Goal: Information Seeking & Learning: Learn about a topic

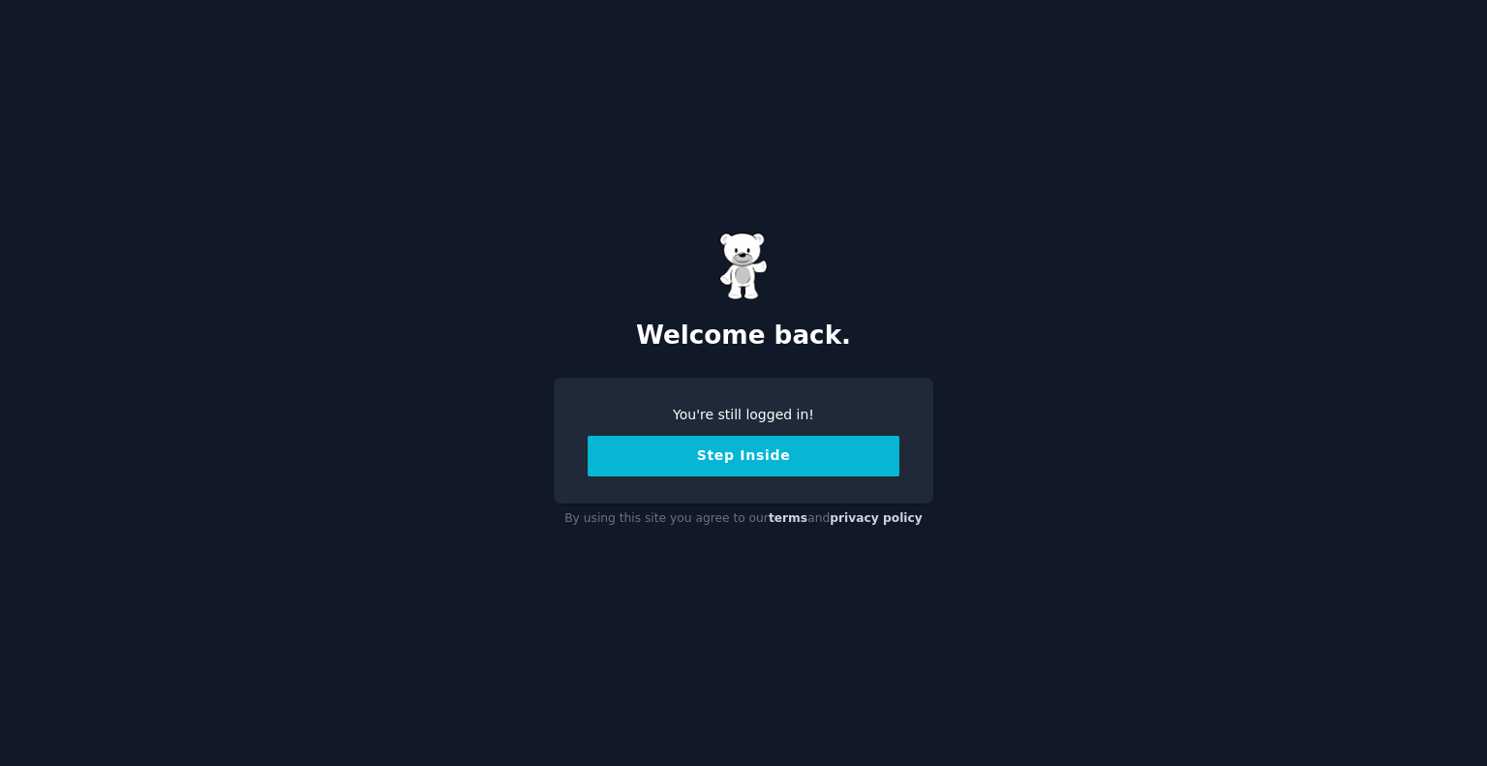
click at [745, 454] on button "Step Inside" at bounding box center [744, 456] width 312 height 41
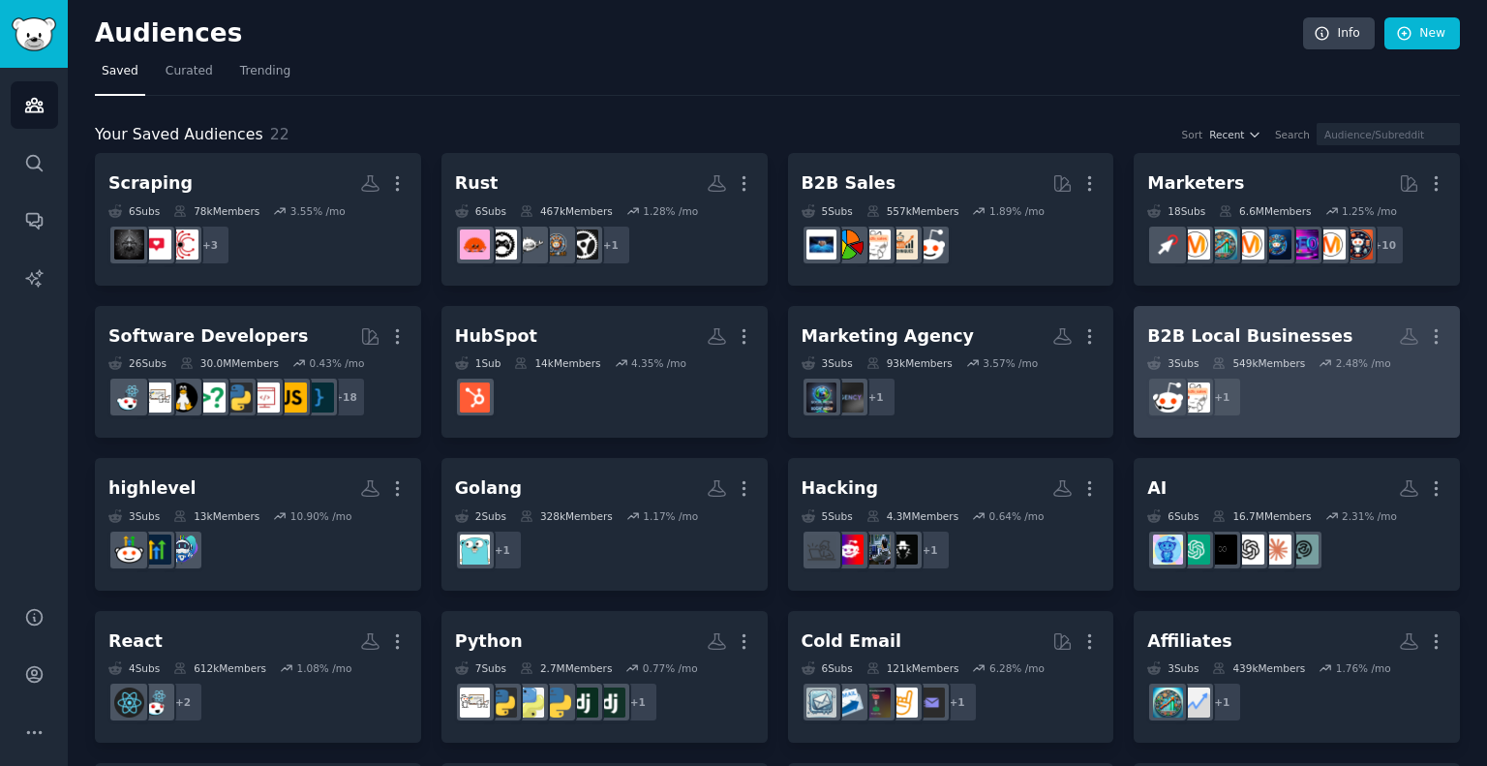
click at [1277, 398] on dd "r/b2bmarketing + 1" at bounding box center [1296, 397] width 299 height 54
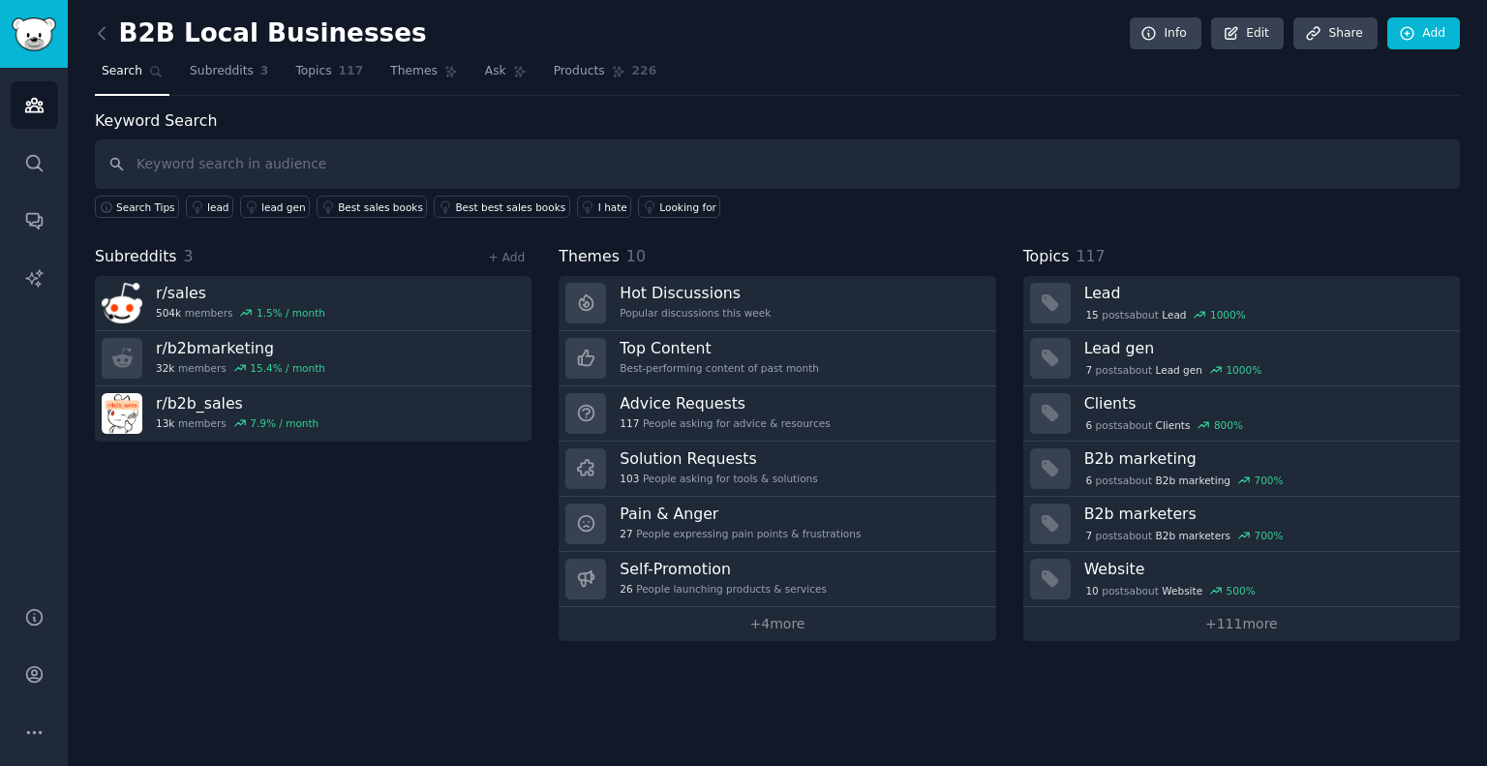
click at [471, 156] on input "text" at bounding box center [777, 163] width 1365 height 49
type input "apollo"
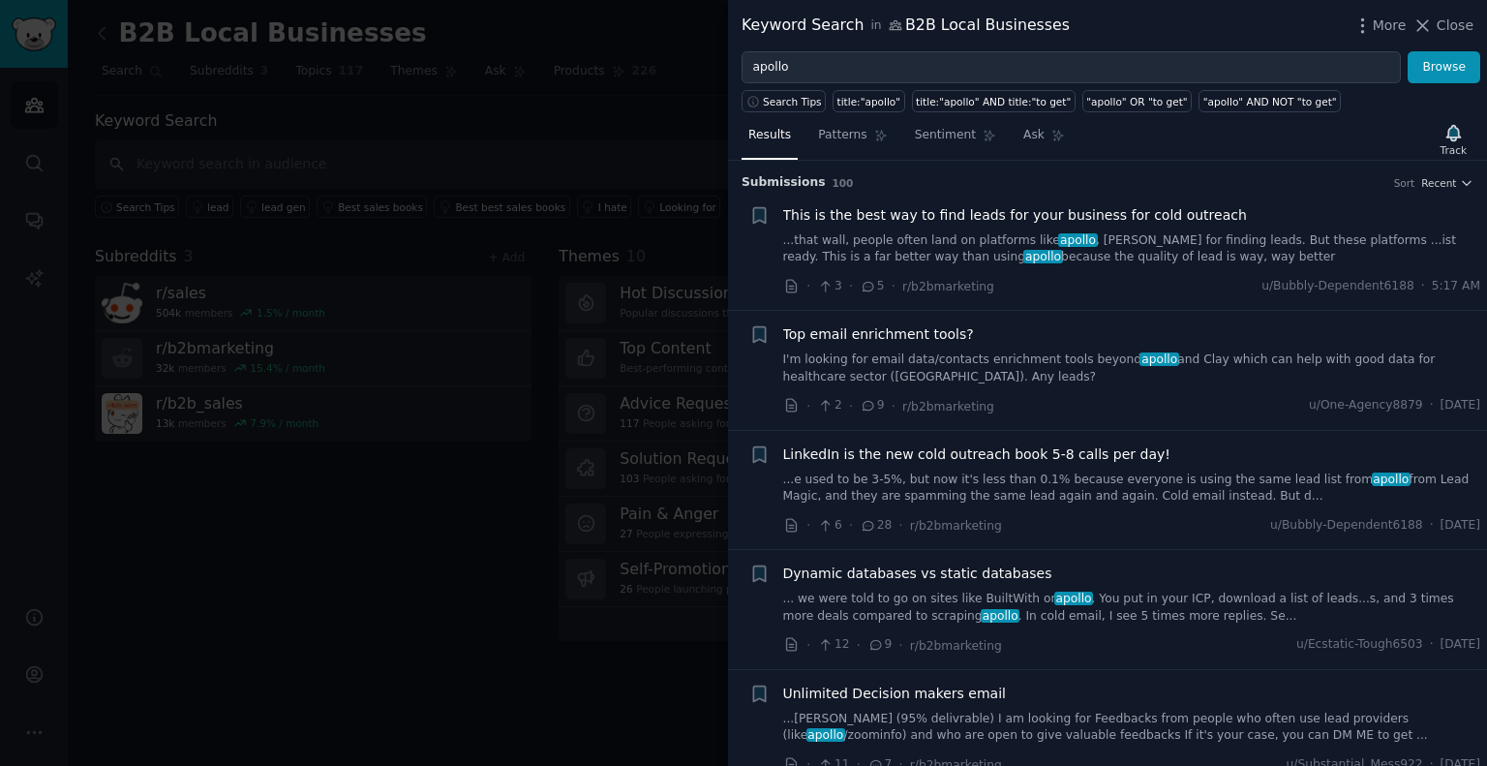
click at [892, 243] on link "...that wall, people often land on platforms like apollo , [PERSON_NAME] for fi…" at bounding box center [1132, 249] width 698 height 34
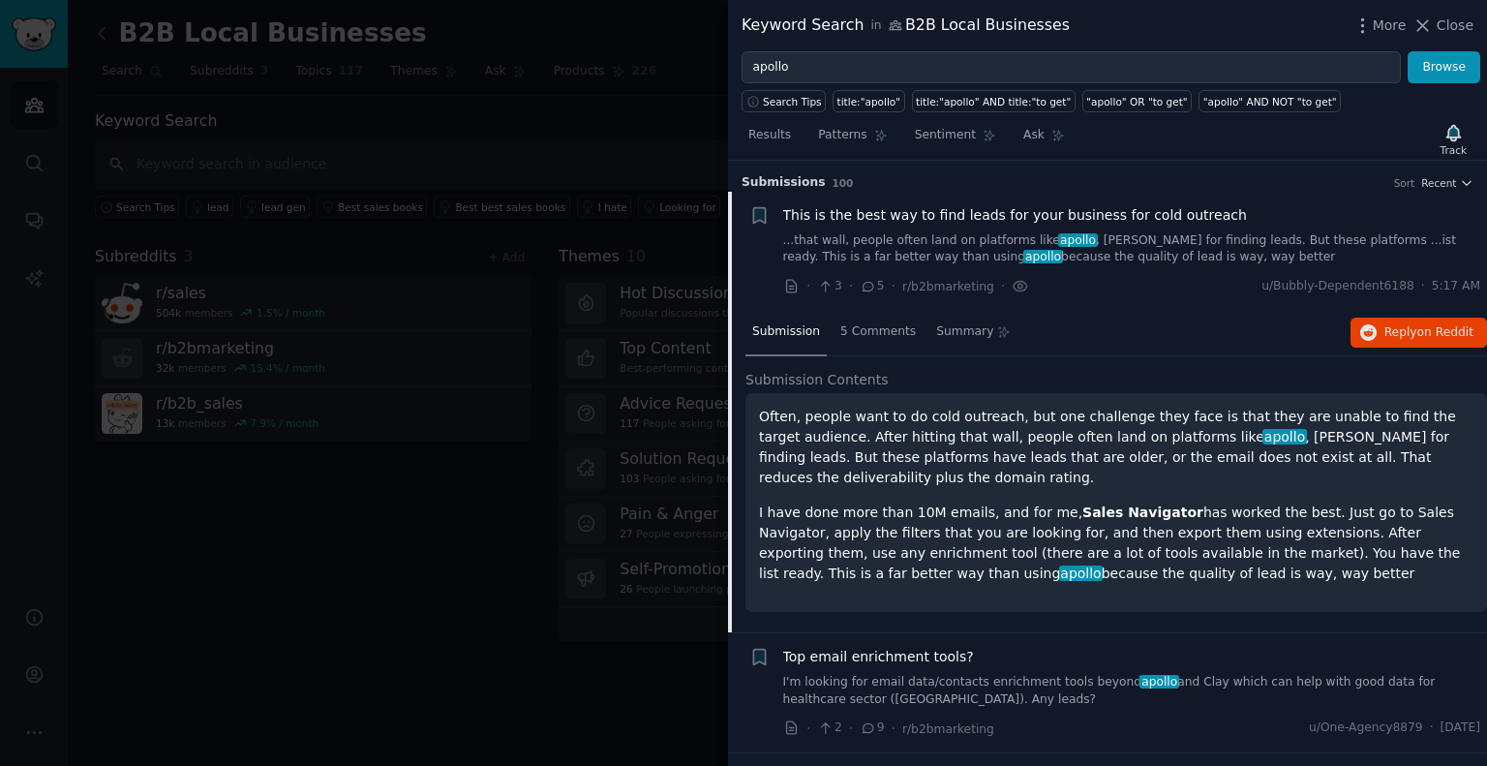
scroll to position [30, 0]
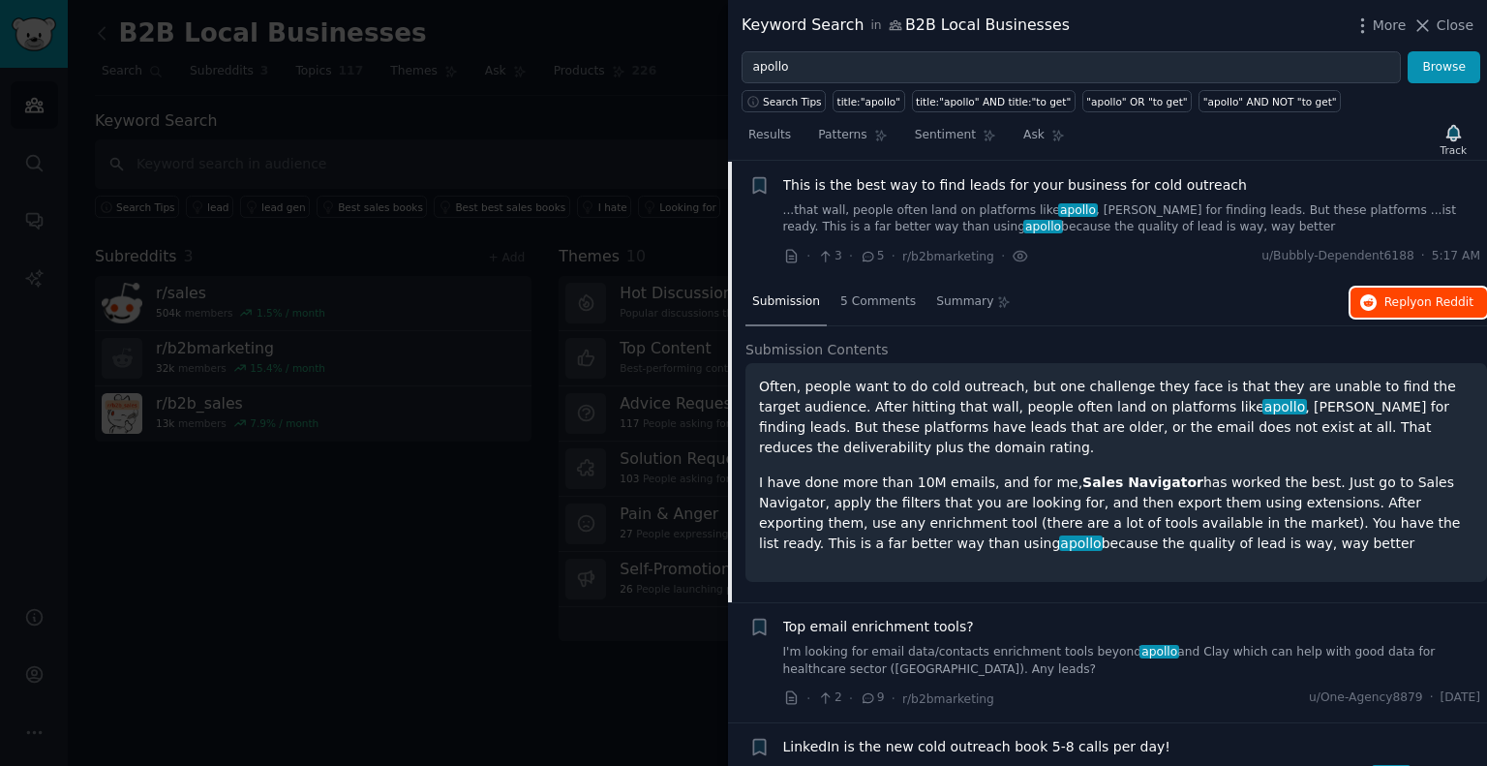
click at [1393, 299] on span "Reply on Reddit" at bounding box center [1429, 302] width 89 height 17
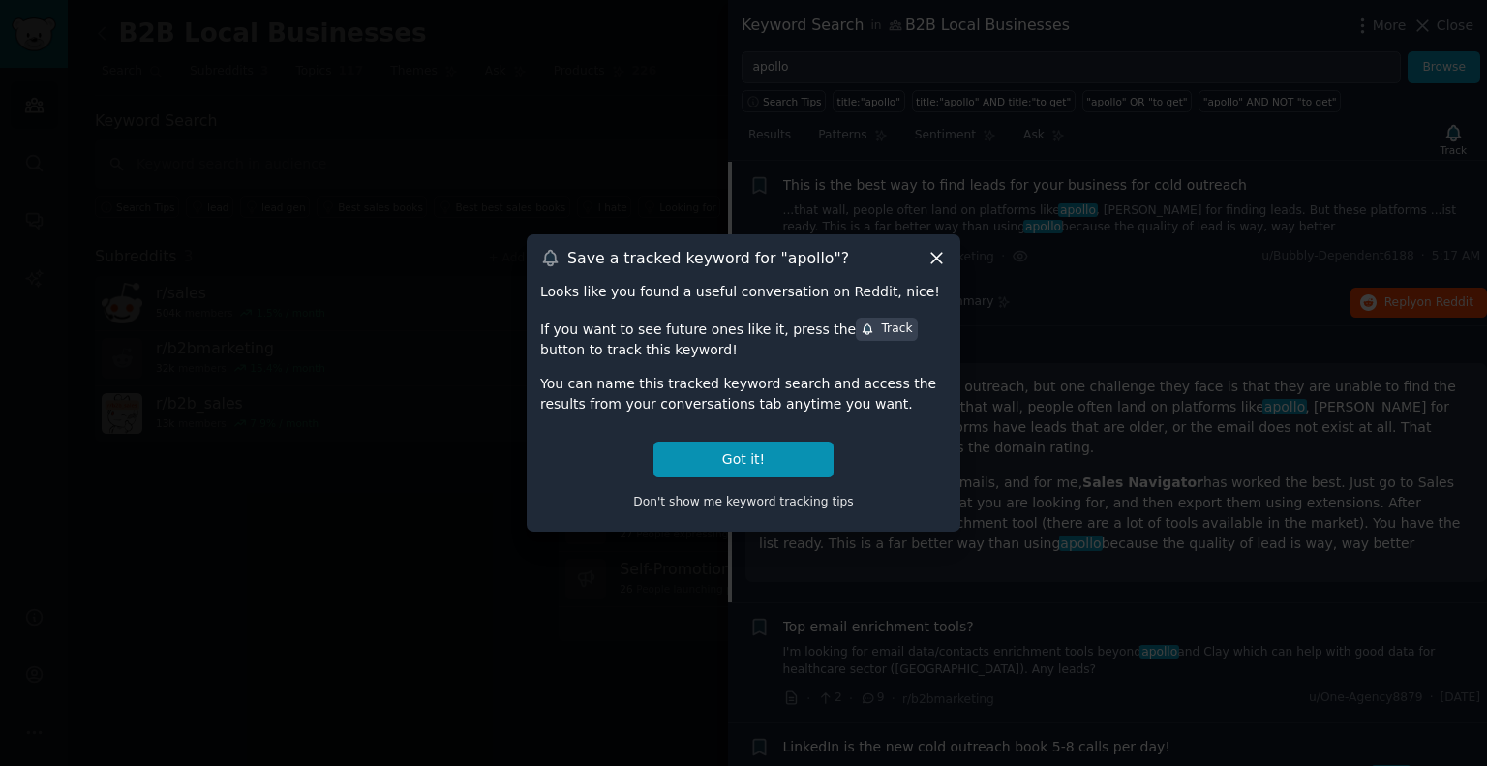
click at [940, 264] on icon at bounding box center [937, 258] width 20 height 20
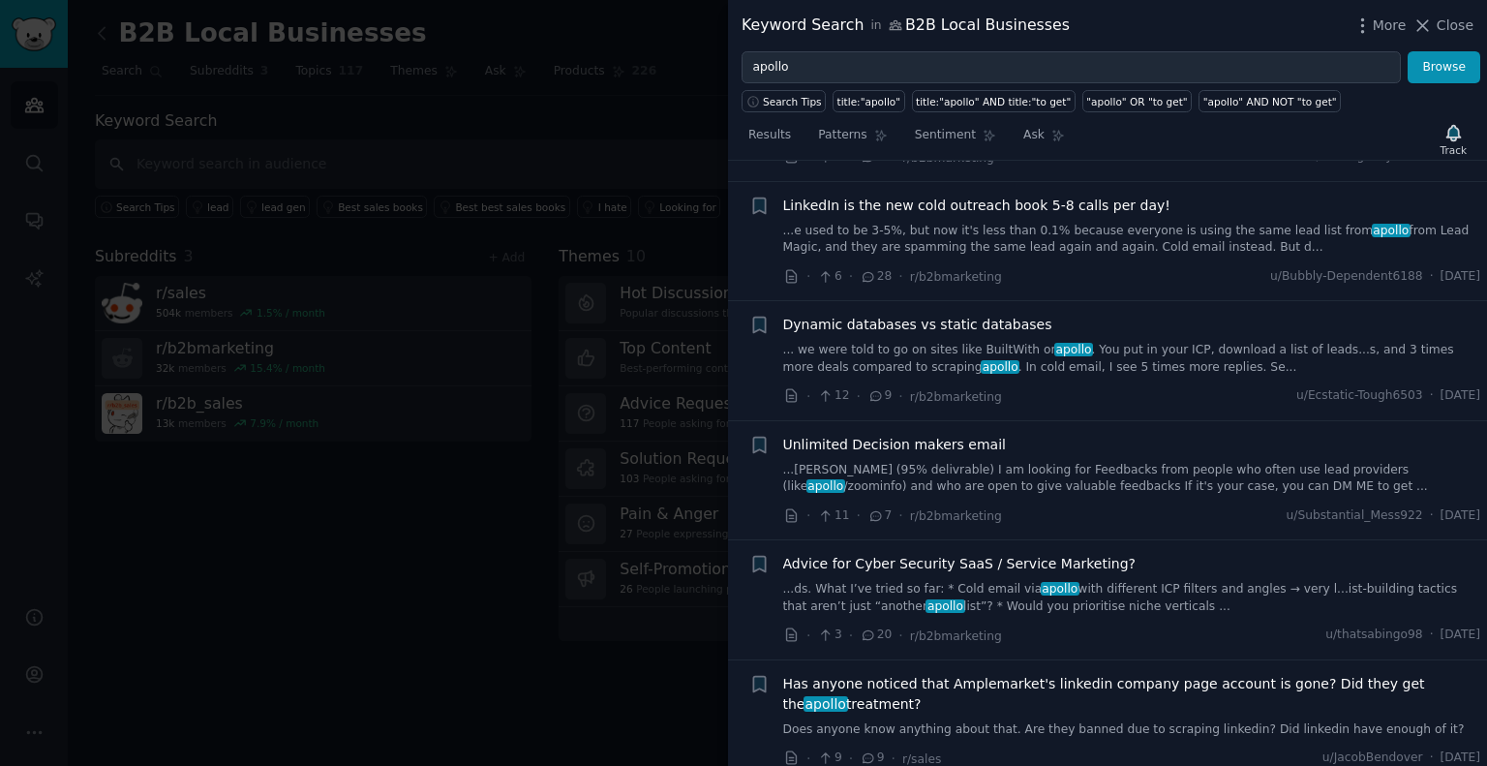
scroll to position [578, 0]
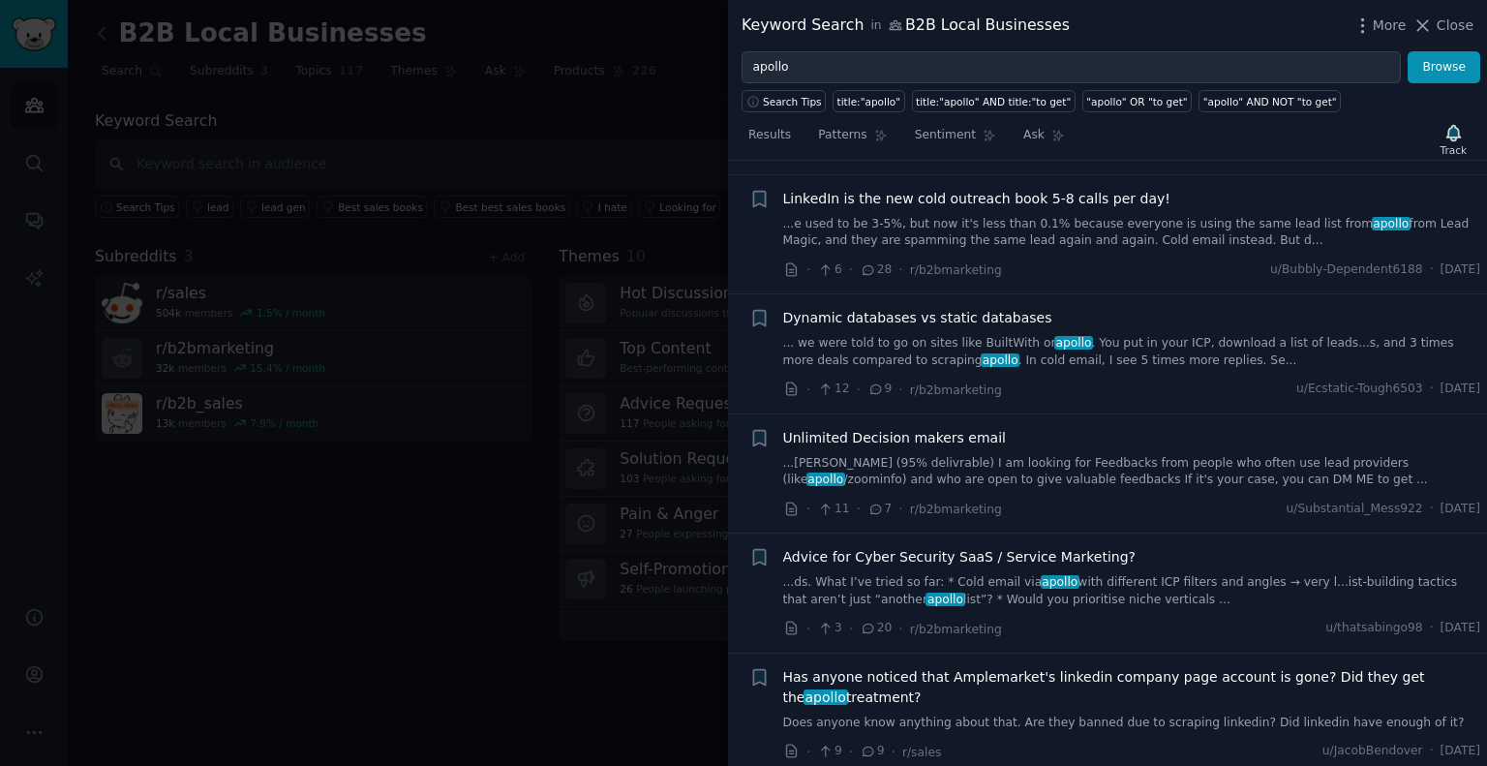
click at [887, 336] on link "... we were told to go on sites like BuiltWith or apollo . You put in your ICP,…" at bounding box center [1132, 352] width 698 height 34
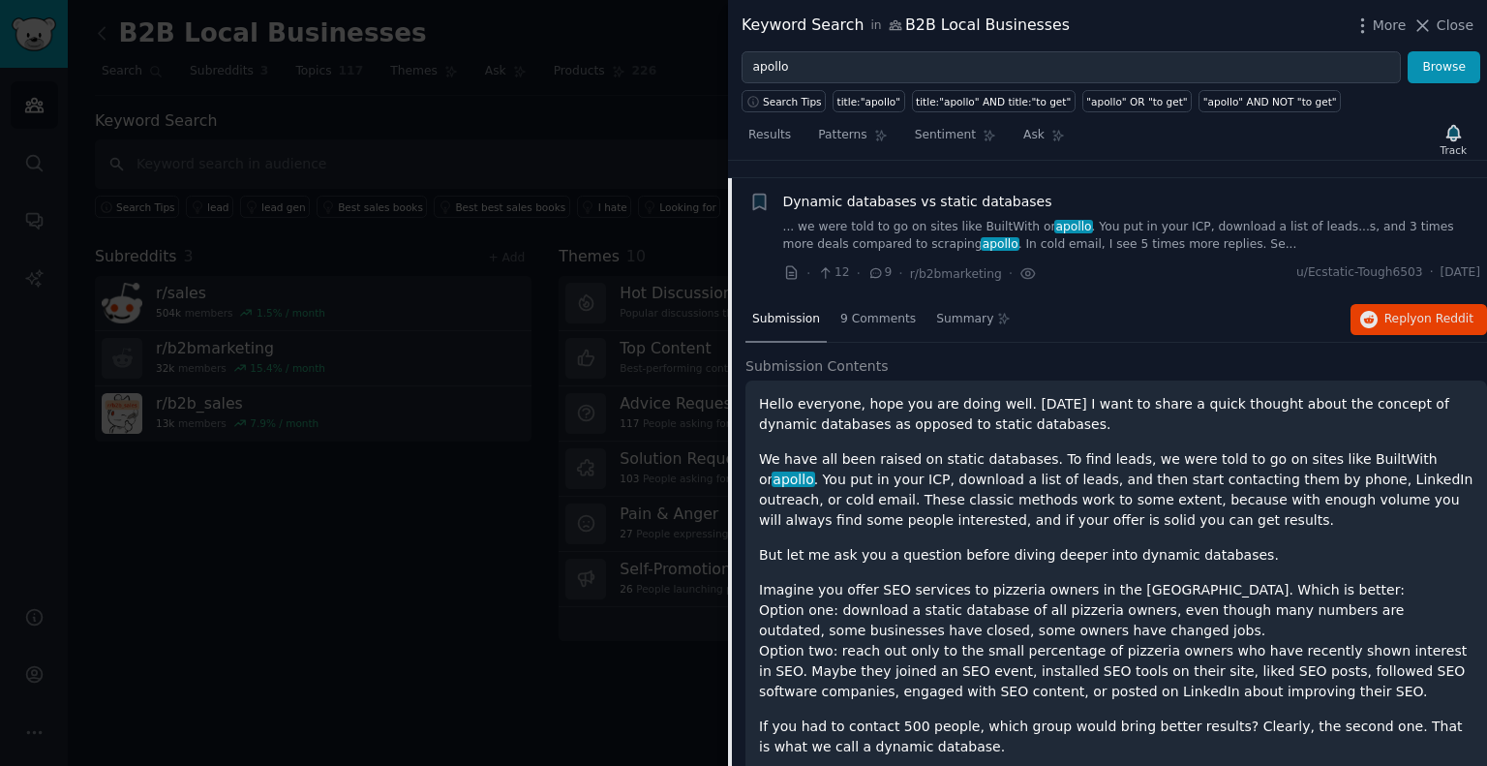
scroll to position [388, 0]
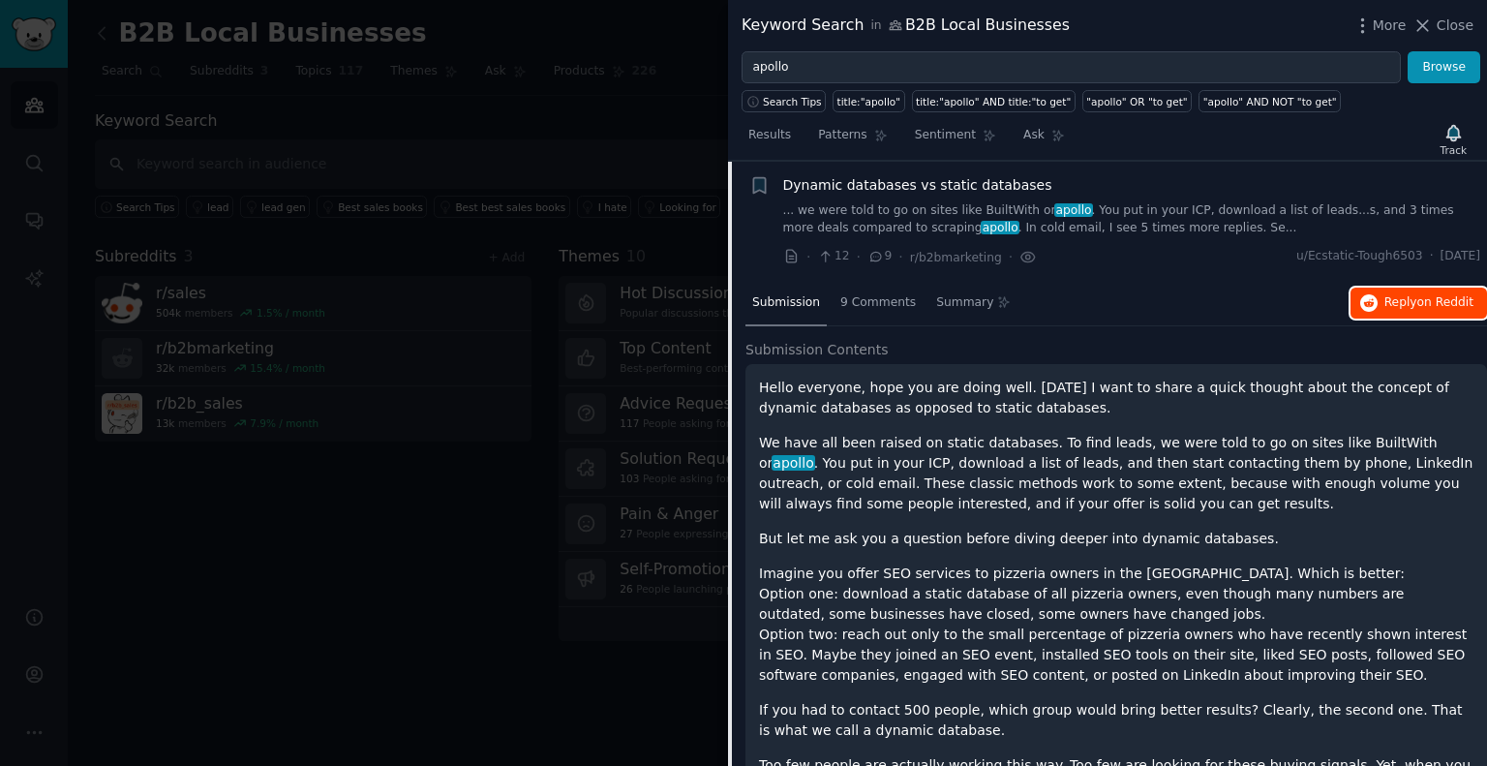
click at [1396, 304] on span "Reply on Reddit" at bounding box center [1429, 302] width 89 height 17
click at [1462, 20] on span "Close" at bounding box center [1455, 25] width 37 height 20
